Goal: Task Accomplishment & Management: Complete application form

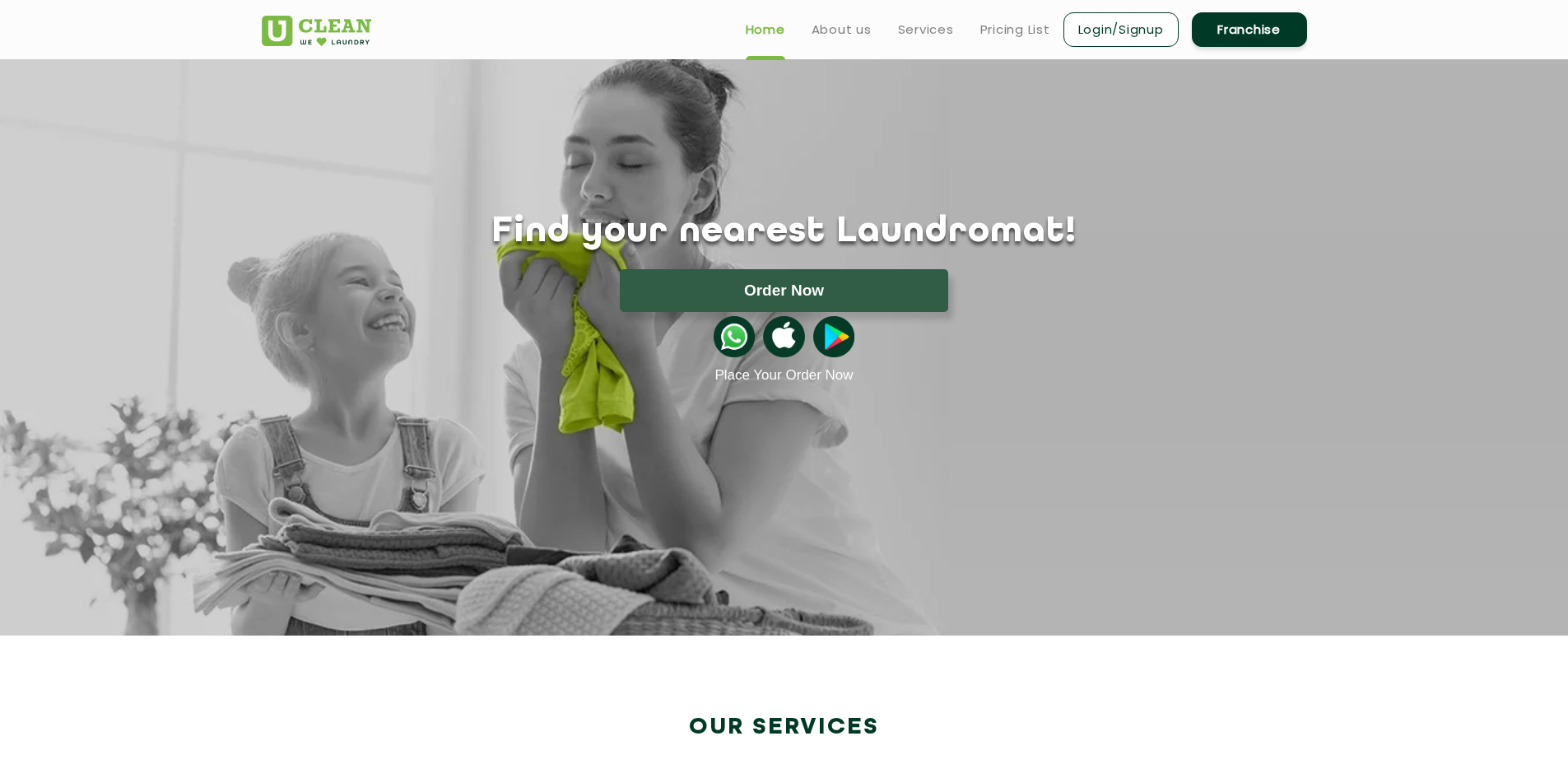
click at [1264, 37] on link "Franchise" at bounding box center [1249, 30] width 115 height 35
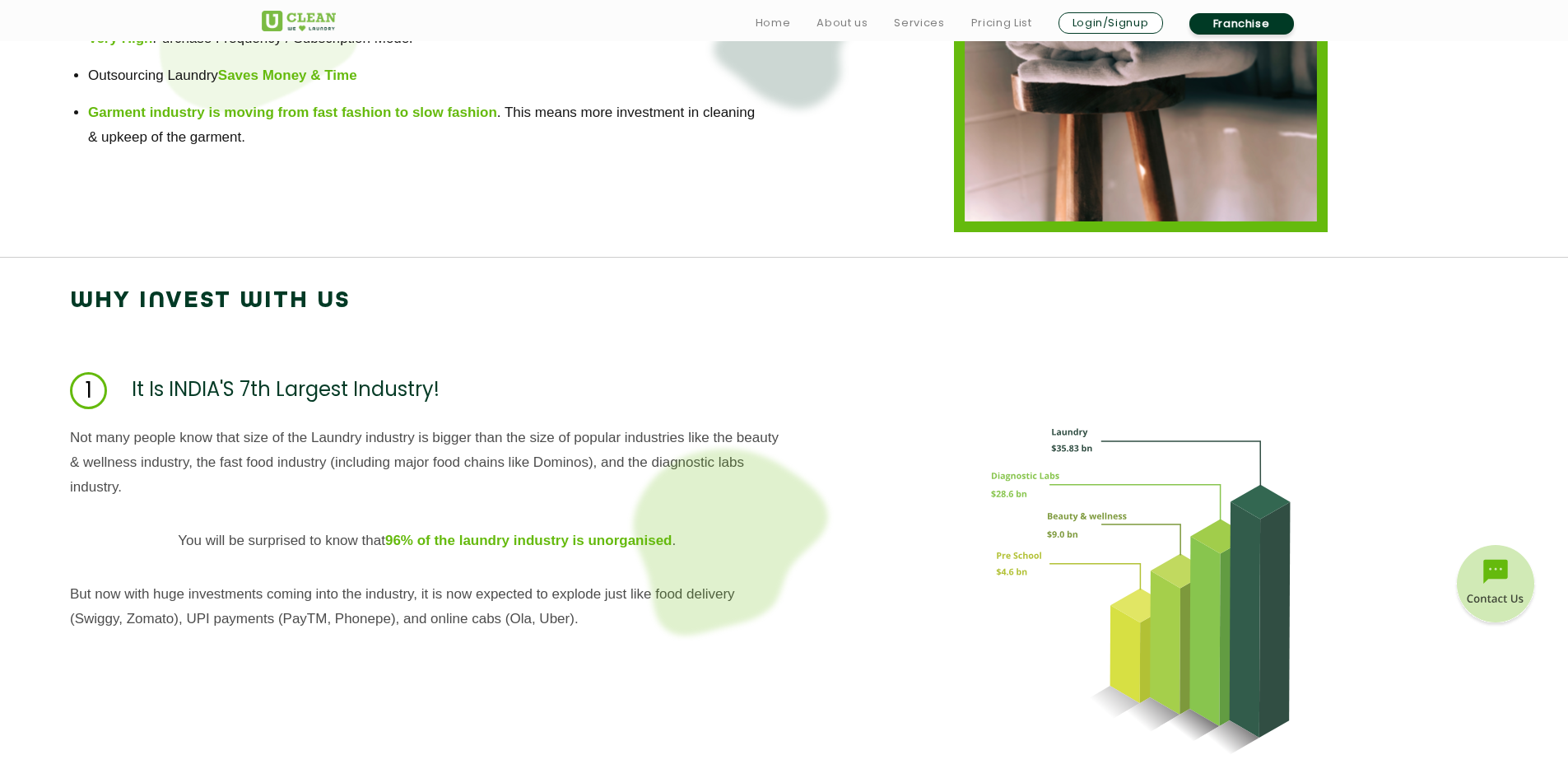
scroll to position [1399, 0]
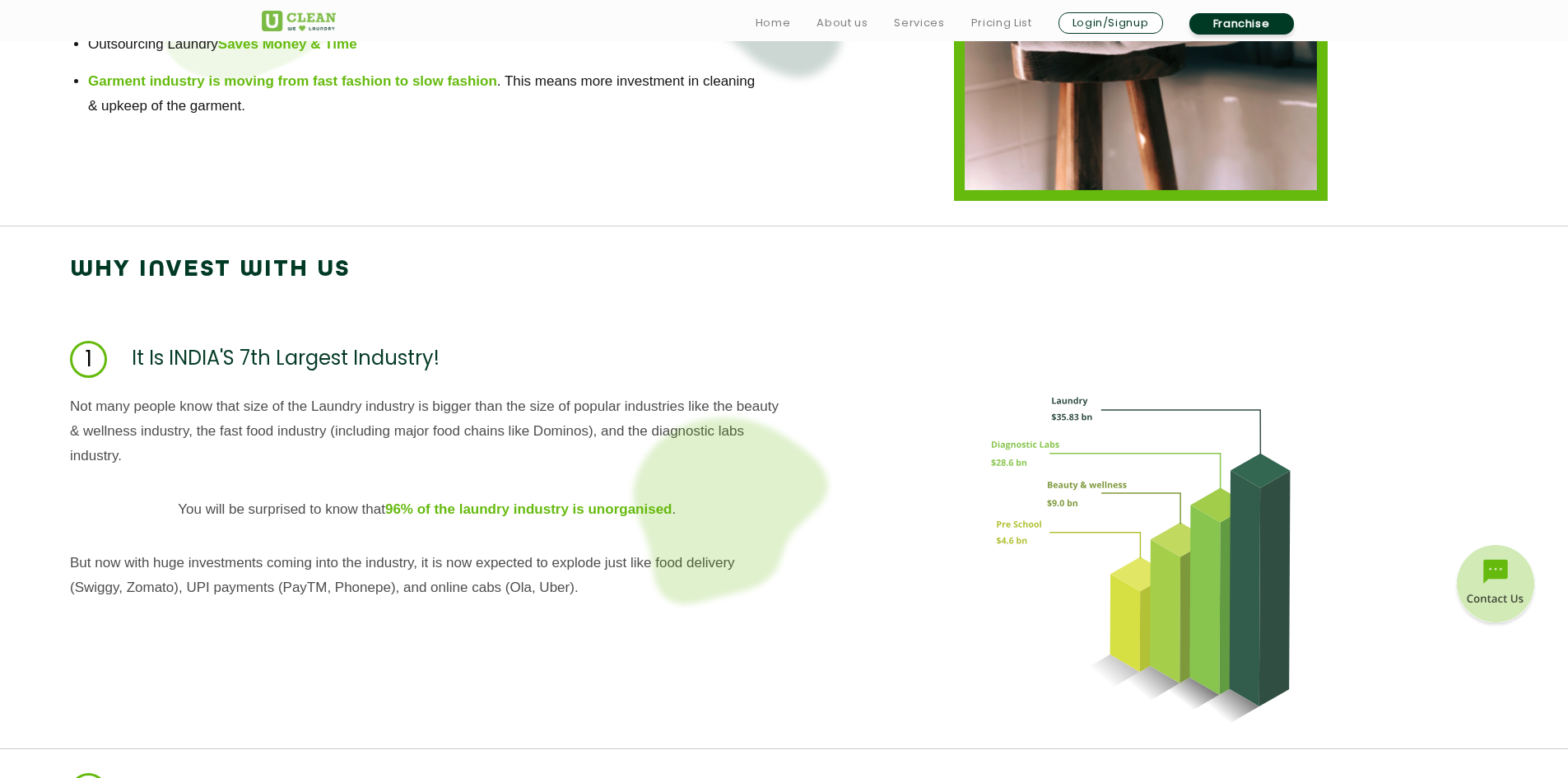
click at [1515, 602] on img at bounding box center [1496, 586] width 83 height 83
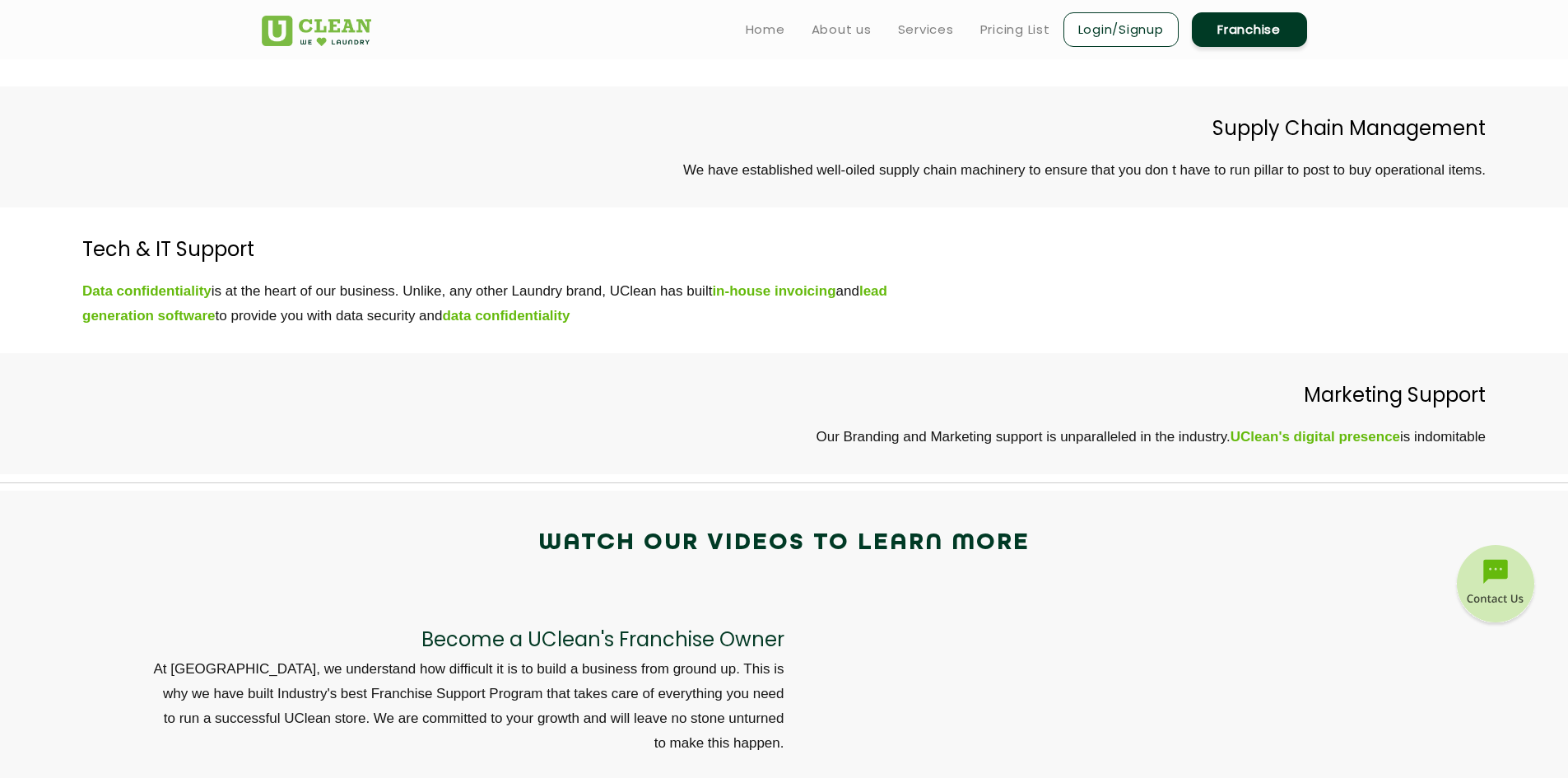
scroll to position [4855, 0]
